Goal: Information Seeking & Learning: Learn about a topic

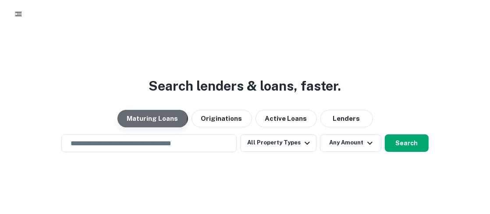
click at [142, 117] on button "Maturing Loans" at bounding box center [152, 119] width 71 height 18
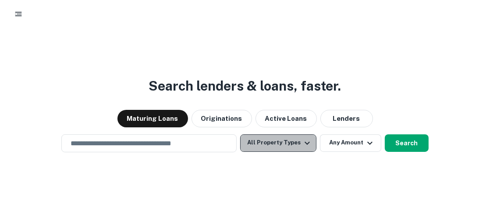
click at [306, 144] on icon "button" at bounding box center [307, 143] width 11 height 11
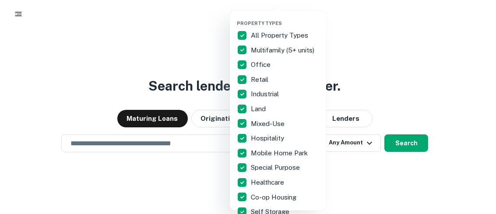
click at [377, 172] on div at bounding box center [248, 107] width 496 height 214
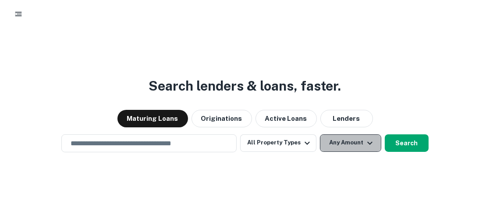
click at [369, 143] on icon "button" at bounding box center [369, 143] width 5 height 3
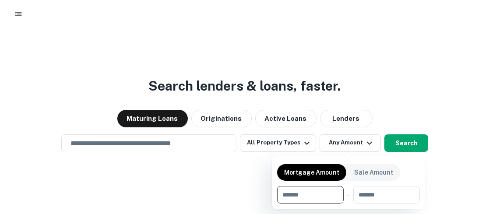
click at [383, 90] on div at bounding box center [248, 107] width 496 height 214
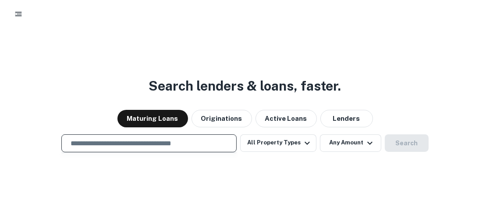
click at [82, 145] on input "text" at bounding box center [148, 143] width 167 height 10
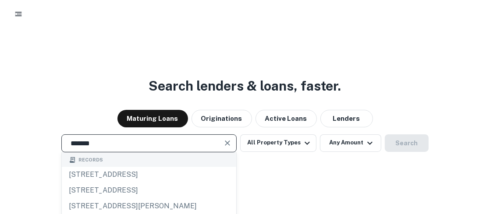
type input "*******"
click at [109, 160] on div "Records" at bounding box center [149, 160] width 174 height 14
click at [117, 146] on input "*******" at bounding box center [142, 143] width 154 height 10
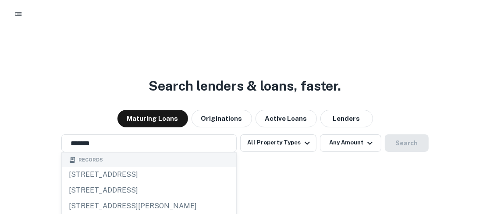
click at [284, 170] on div "Search lenders & loans, faster. Maturing Loans Originations Active Loans Lender…" at bounding box center [245, 146] width 490 height 214
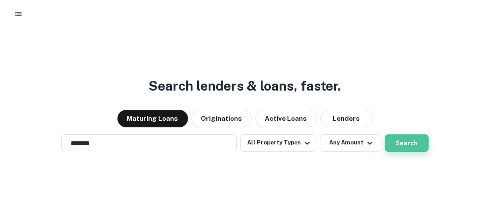
click at [400, 147] on button "Search" at bounding box center [407, 144] width 44 height 18
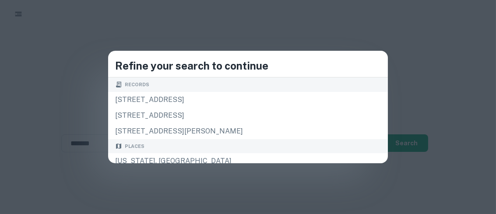
click at [116, 144] on div "Refine your search to continue Records [STREET_ADDRESS][GEOGRAPHIC_DATA][STREET…" at bounding box center [248, 107] width 496 height 214
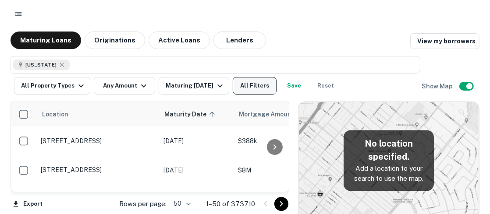
click at [259, 88] on button "All Filters" at bounding box center [255, 86] width 44 height 18
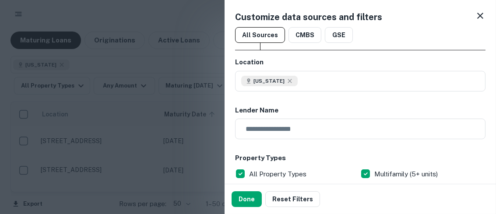
click at [478, 14] on icon at bounding box center [481, 16] width 6 height 6
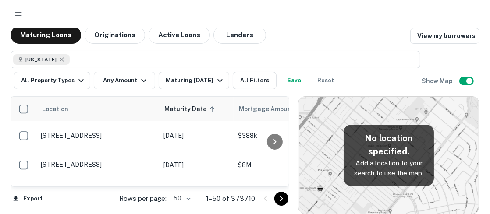
click at [305, 30] on div "Maturing Loans Originations Active Loans Lenders View my borrowers" at bounding box center [245, 35] width 469 height 18
click at [308, 28] on div "Maturing Loans Originations Active Loans Lenders View my borrowers" at bounding box center [245, 35] width 469 height 18
click at [58, 59] on icon at bounding box center [61, 59] width 7 height 7
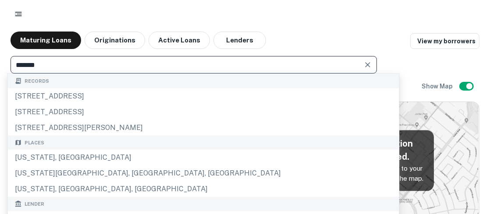
click at [64, 62] on input "*******" at bounding box center [186, 65] width 347 height 12
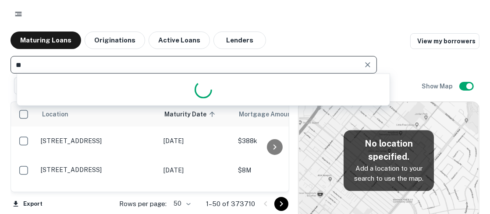
type input "*"
type input "********"
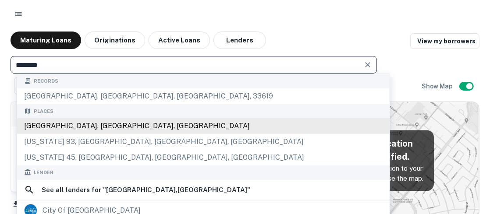
click at [86, 125] on div "[GEOGRAPHIC_DATA], [GEOGRAPHIC_DATA], [GEOGRAPHIC_DATA]" at bounding box center [203, 126] width 372 height 16
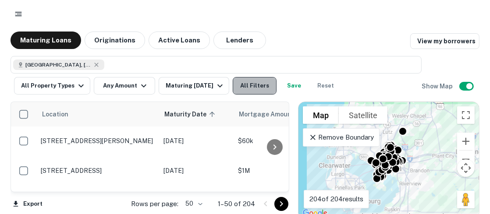
click at [261, 84] on button "All Filters" at bounding box center [255, 86] width 44 height 18
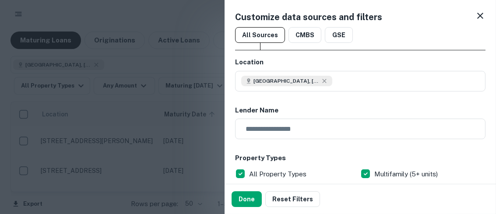
click at [191, 53] on div at bounding box center [248, 107] width 496 height 214
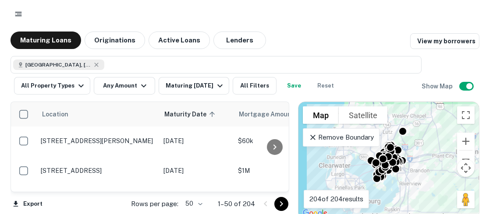
click at [326, 34] on div "Maturing Loans Originations Active Loans Lenders View my borrowers" at bounding box center [245, 41] width 469 height 18
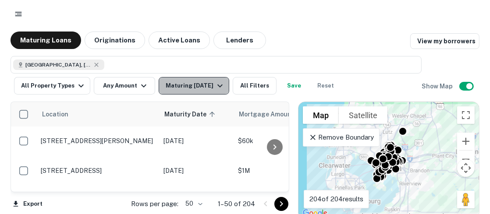
click at [225, 86] on icon "button" at bounding box center [220, 86] width 11 height 11
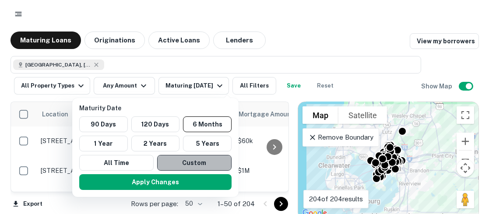
click at [197, 159] on button "Custom" at bounding box center [194, 163] width 74 height 16
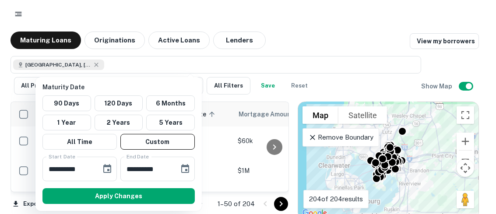
drag, startPoint x: 234, startPoint y: 86, endPoint x: 225, endPoint y: 83, distance: 10.1
click at [234, 86] on div at bounding box center [248, 107] width 496 height 214
click at [225, 83] on div at bounding box center [248, 107] width 496 height 214
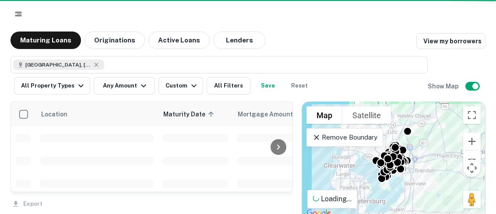
click at [224, 83] on div "**********" at bounding box center [248, 107] width 496 height 214
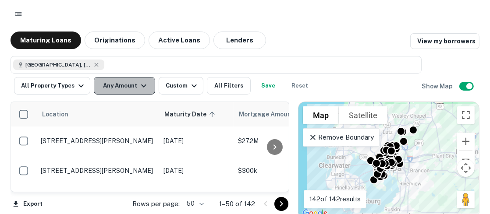
click at [138, 84] on icon "button" at bounding box center [143, 86] width 11 height 11
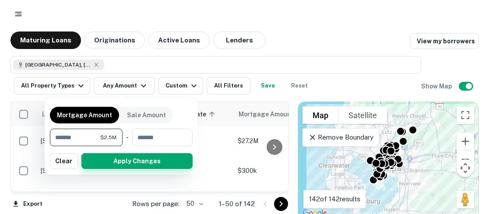
type input "*******"
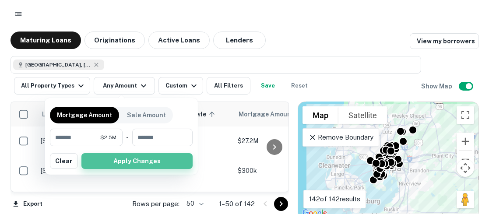
click at [160, 163] on button "Apply Changes" at bounding box center [137, 161] width 111 height 16
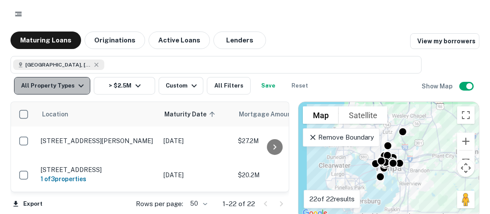
click at [76, 85] on icon "button" at bounding box center [81, 86] width 11 height 11
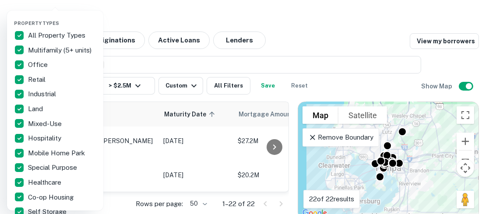
click at [144, 11] on div at bounding box center [248, 107] width 496 height 214
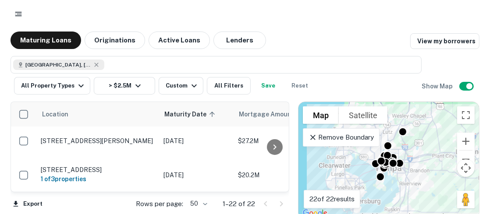
click at [73, 9] on div at bounding box center [245, 14] width 469 height 16
click at [274, 45] on div "Maturing Loans Originations Active Loans Lenders View my borrowers" at bounding box center [245, 41] width 469 height 18
